Goal: Task Accomplishment & Management: Manage account settings

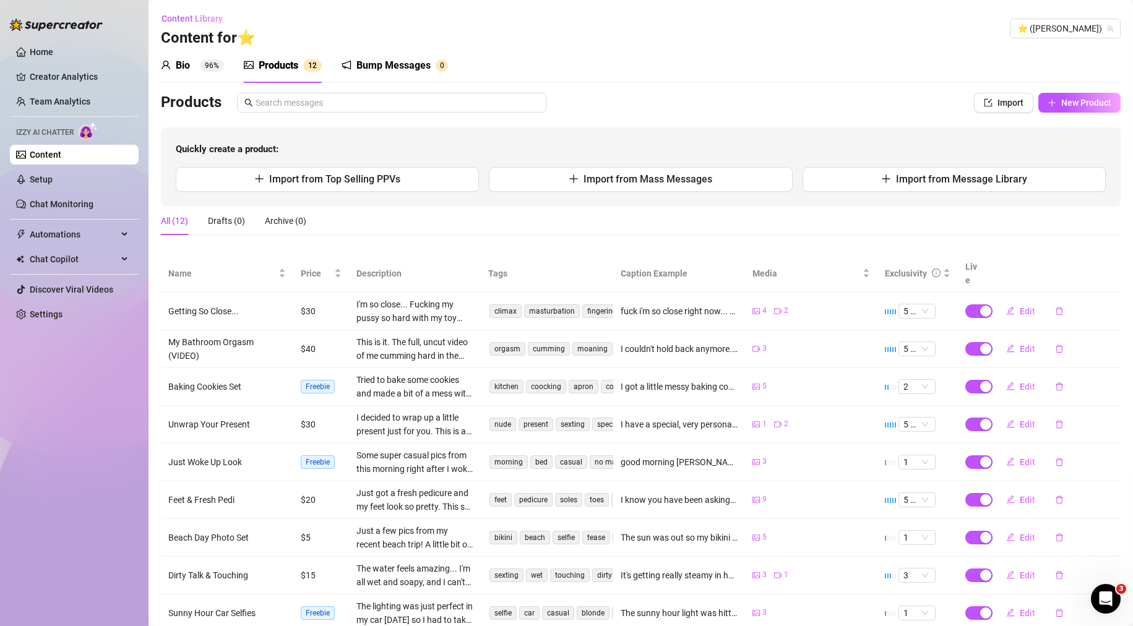
scroll to position [102, 0]
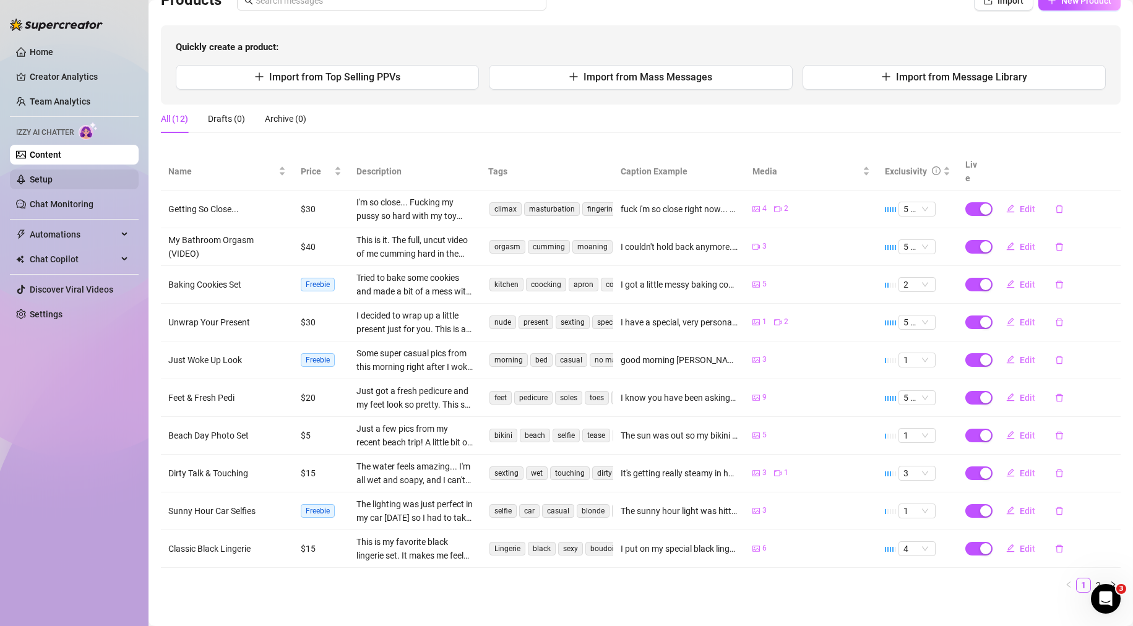
click at [53, 179] on link "Setup" at bounding box center [41, 180] width 23 height 10
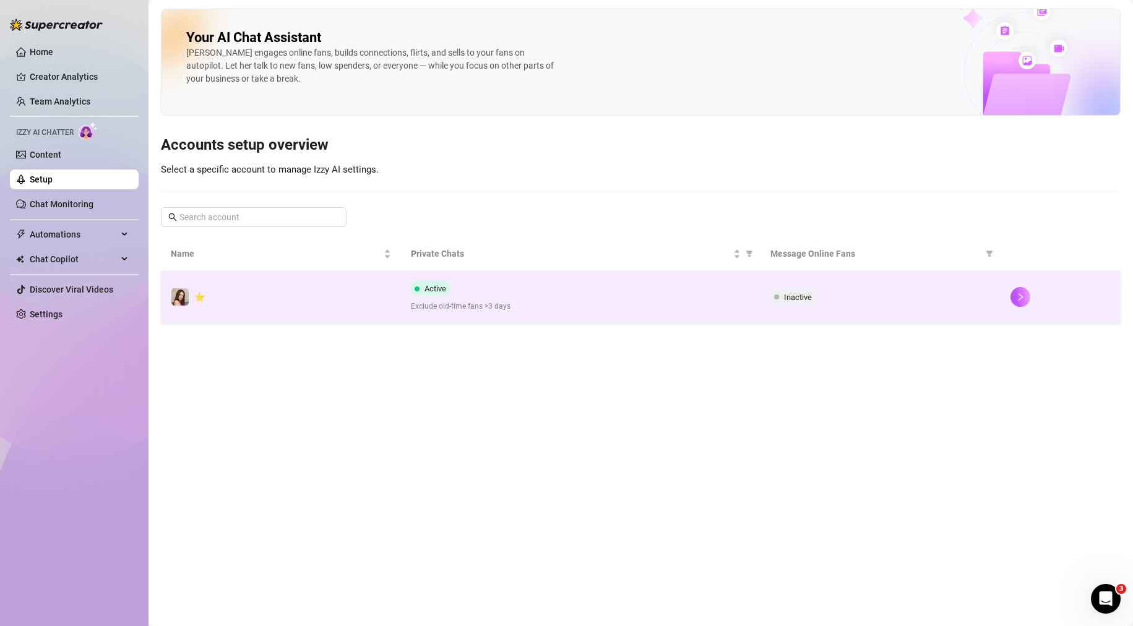
click at [587, 293] on div "Active Exclude old-time fans >3 days" at bounding box center [581, 297] width 340 height 32
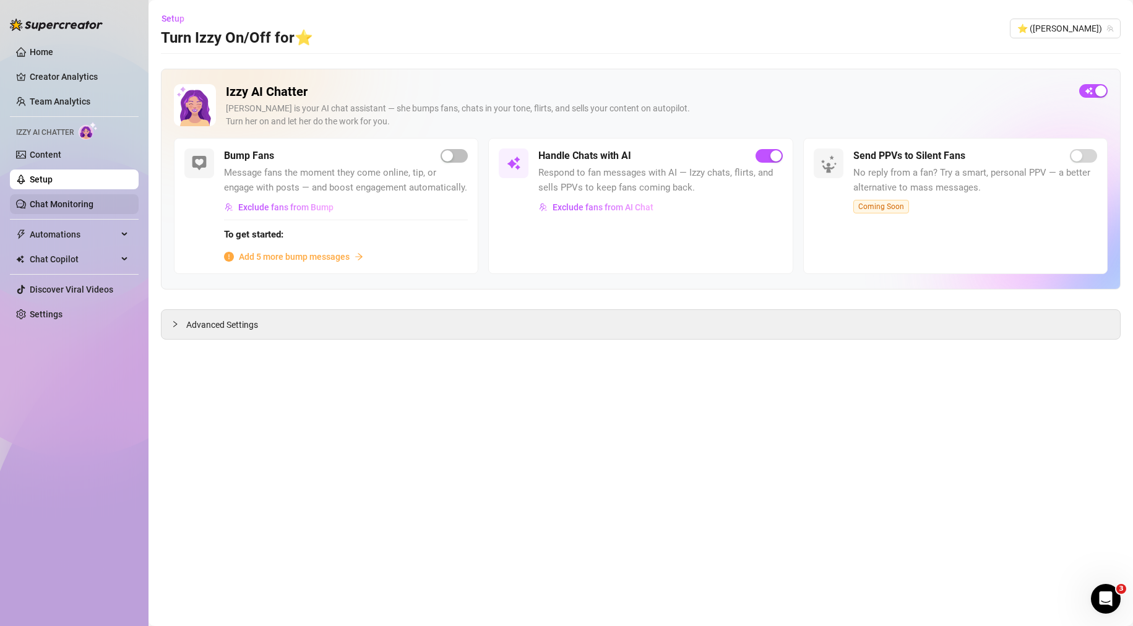
click at [93, 199] on link "Chat Monitoring" at bounding box center [62, 204] width 64 height 10
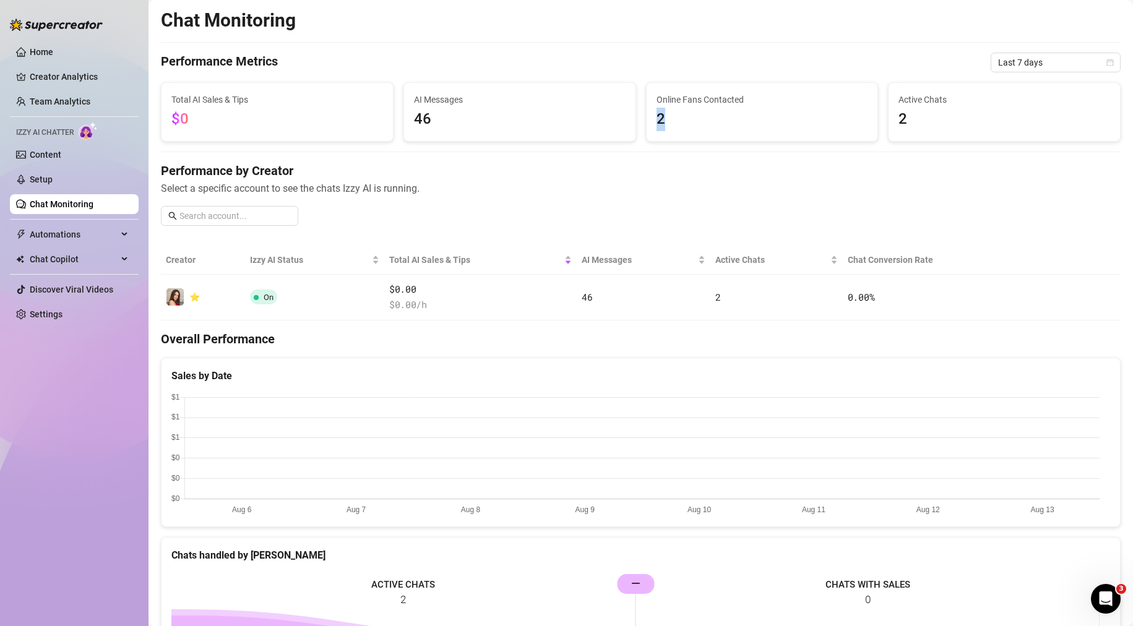
drag, startPoint x: 662, startPoint y: 117, endPoint x: 683, endPoint y: 121, distance: 21.5
click at [683, 121] on span "2" at bounding box center [763, 120] width 212 height 24
click at [59, 152] on link "Content" at bounding box center [46, 155] width 32 height 10
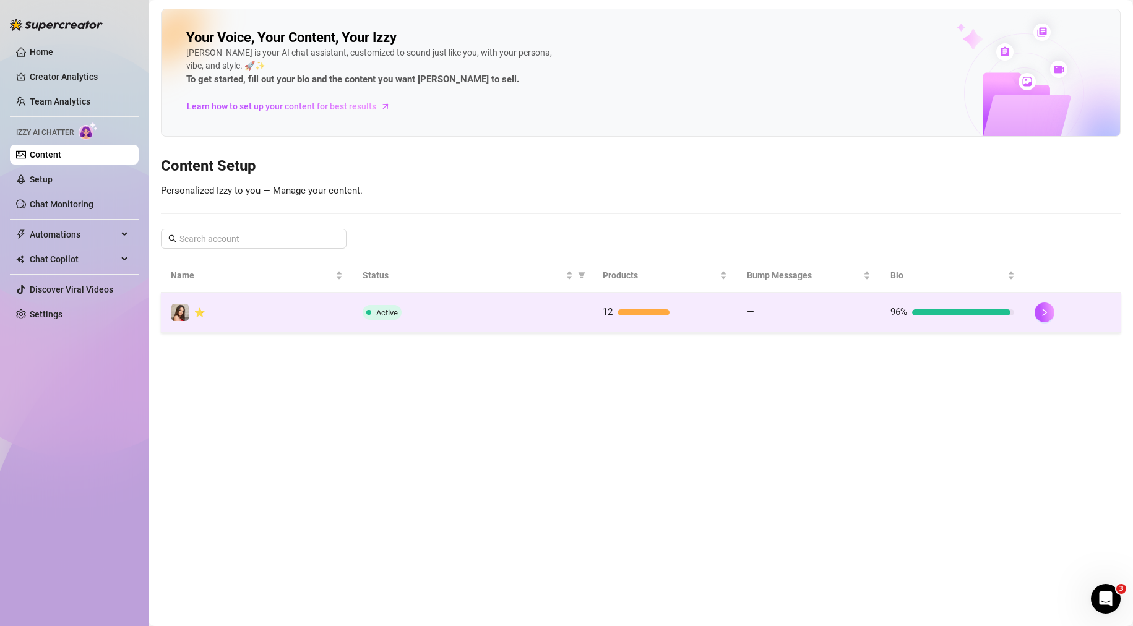
click at [525, 312] on div "Active" at bounding box center [473, 312] width 220 height 15
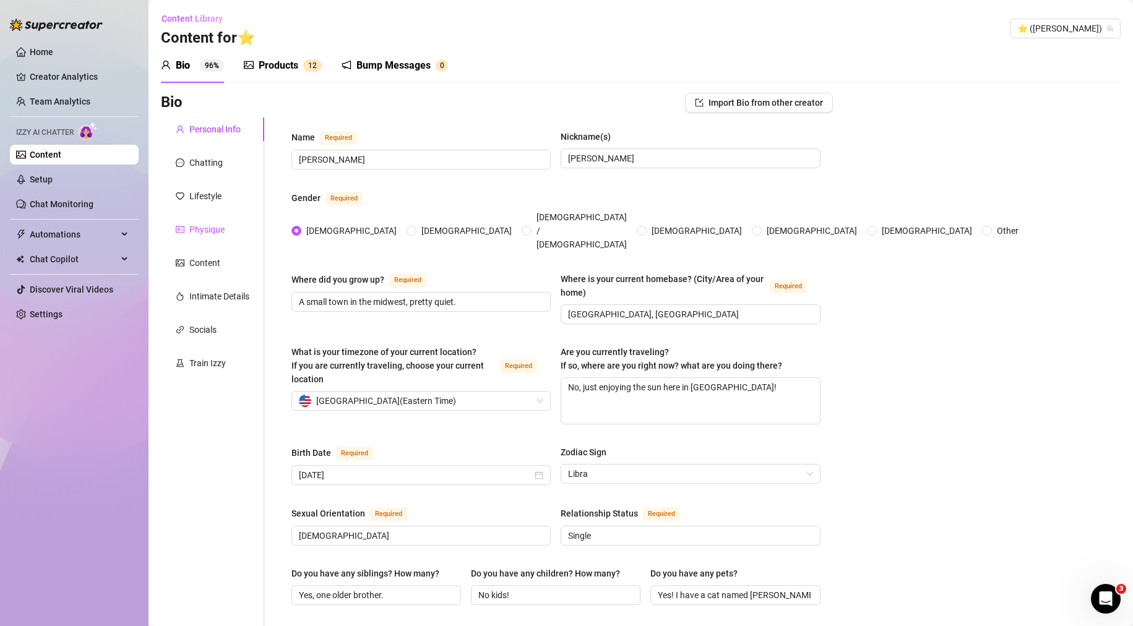
click at [213, 233] on div "Physique" at bounding box center [206, 230] width 35 height 14
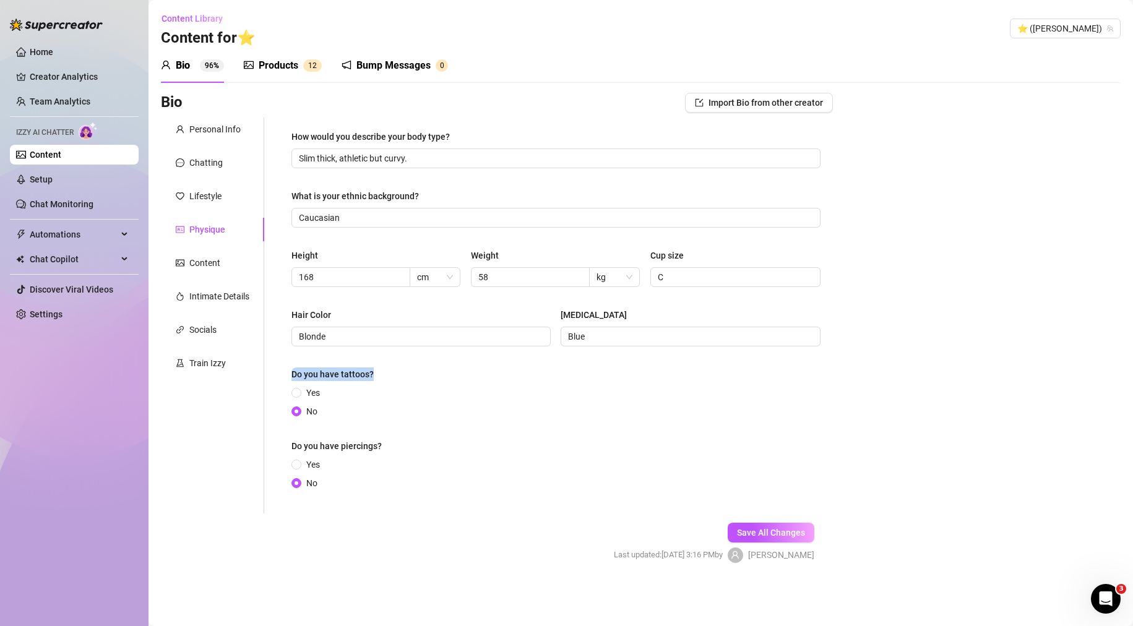
drag, startPoint x: 375, startPoint y: 372, endPoint x: 294, endPoint y: 374, distance: 81.1
click at [294, 374] on label "Do you have tattoos?" at bounding box center [336, 375] width 91 height 14
click at [411, 528] on form "Personal Info Chatting Lifestyle Physique Content Intimate Details Socials Trai…" at bounding box center [497, 351] width 672 height 467
